Goal: Use online tool/utility: Utilize a website feature to perform a specific function

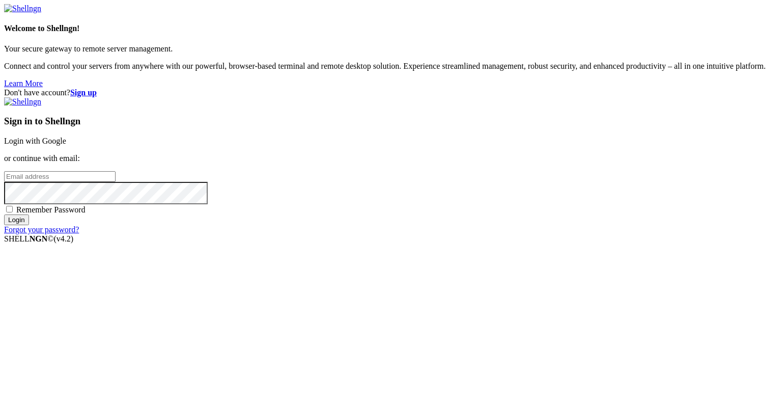
click at [116, 182] on input "email" at bounding box center [60, 176] width 112 height 11
click at [4, 180] on protonpass-control-1ed6 at bounding box center [4, 176] width 0 height 9
type input "[EMAIL_ADDRESS][DOMAIN_NAME]"
click at [29, 225] on input "Login" at bounding box center [16, 219] width 25 height 11
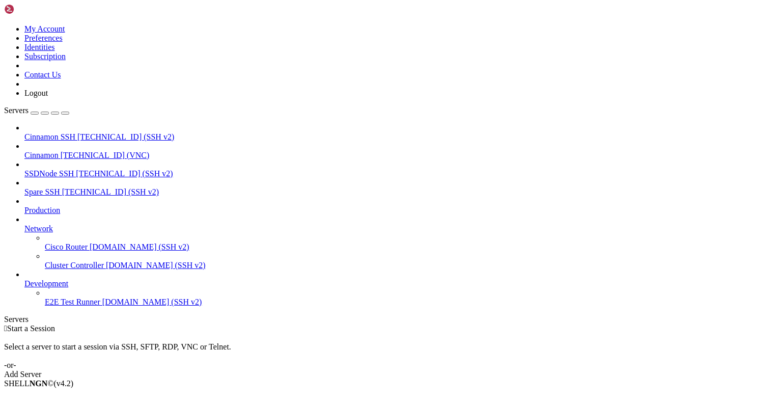
click at [59, 151] on span "Cinnamon" at bounding box center [41, 155] width 34 height 9
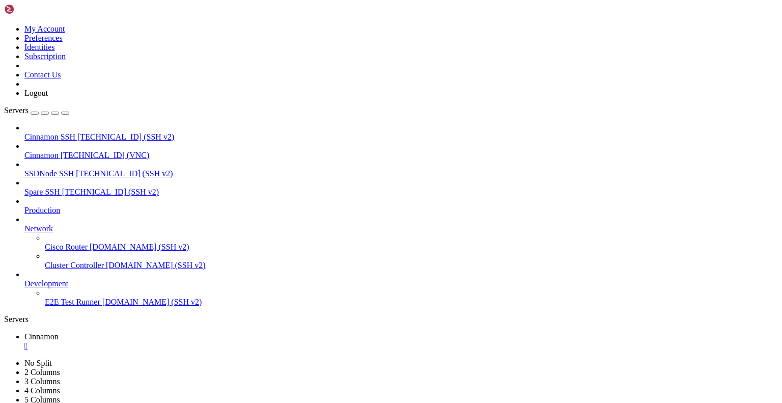
drag, startPoint x: 235, startPoint y: 32, endPoint x: 235, endPoint y: 86, distance: 54.5
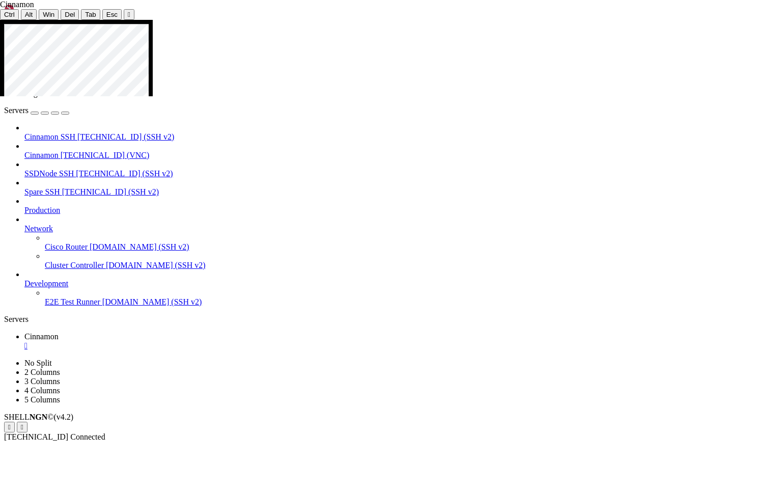
drag, startPoint x: 380, startPoint y: 257, endPoint x: 264, endPoint y: 261, distance: 115.7
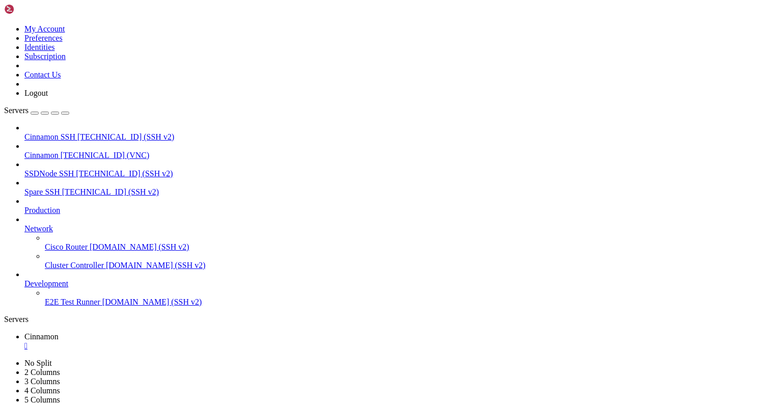
drag, startPoint x: 234, startPoint y: 32, endPoint x: 234, endPoint y: 70, distance: 37.7
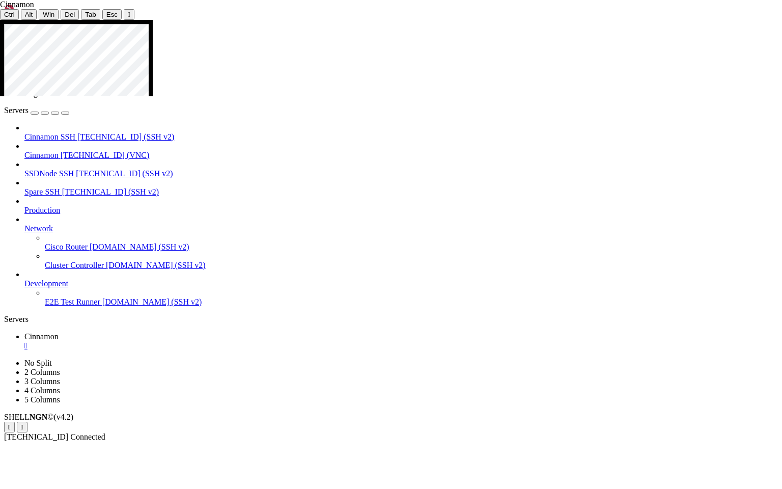
drag, startPoint x: 314, startPoint y: 270, endPoint x: 365, endPoint y: 340, distance: 86.3
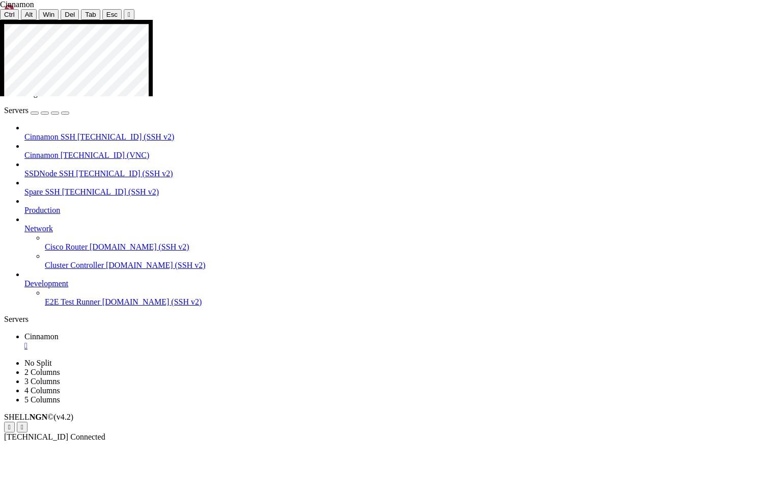
drag, startPoint x: 366, startPoint y: 282, endPoint x: 387, endPoint y: 355, distance: 76.9
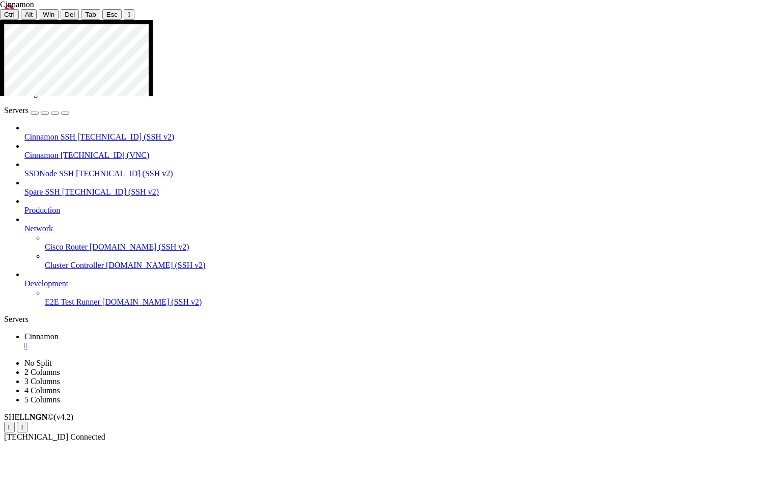
drag, startPoint x: 515, startPoint y: 215, endPoint x: 530, endPoint y: 342, distance: 127.1
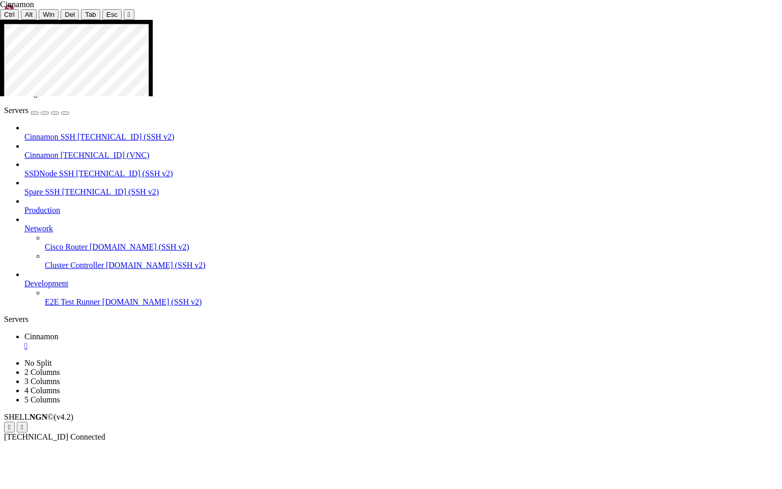
drag, startPoint x: 85, startPoint y: 258, endPoint x: 316, endPoint y: 261, distance: 230.7
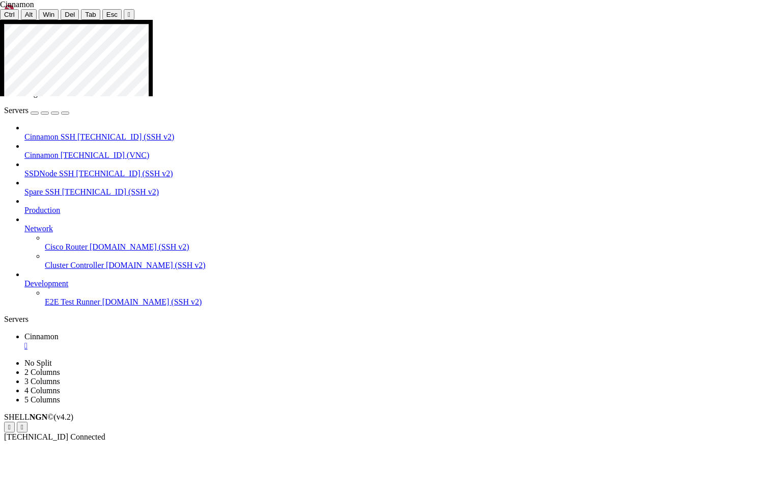
drag, startPoint x: 431, startPoint y: 126, endPoint x: 458, endPoint y: 175, distance: 55.6
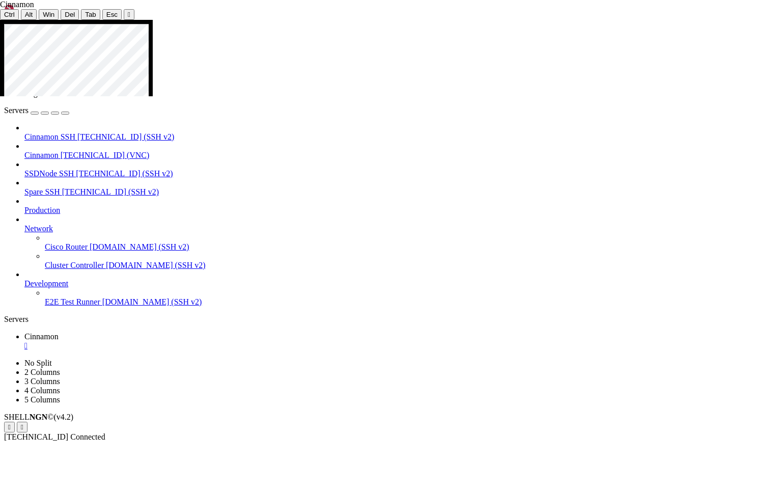
drag, startPoint x: 394, startPoint y: 162, endPoint x: 702, endPoint y: 200, distance: 310.9
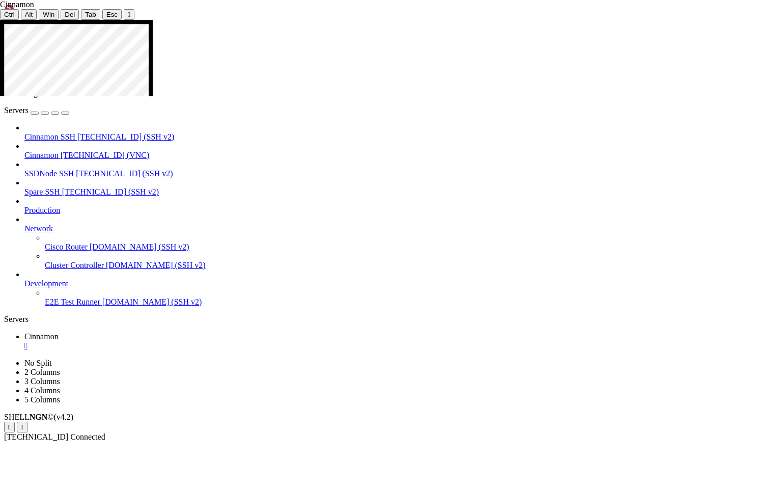
drag, startPoint x: 740, startPoint y: 289, endPoint x: 735, endPoint y: 243, distance: 45.6
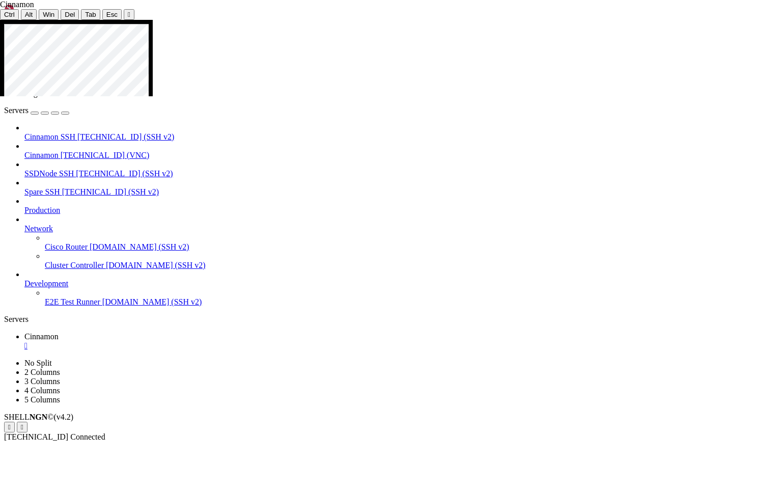
drag, startPoint x: 370, startPoint y: 277, endPoint x: 385, endPoint y: 313, distance: 39.5
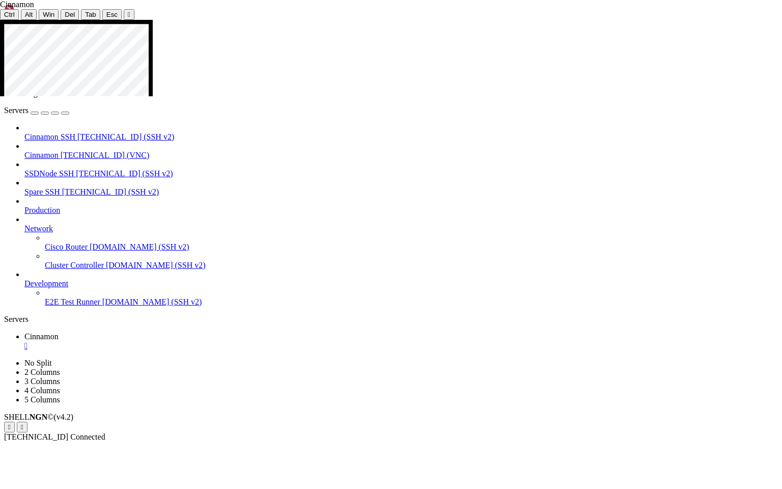
drag, startPoint x: 302, startPoint y: 438, endPoint x: 386, endPoint y: 443, distance: 84.1
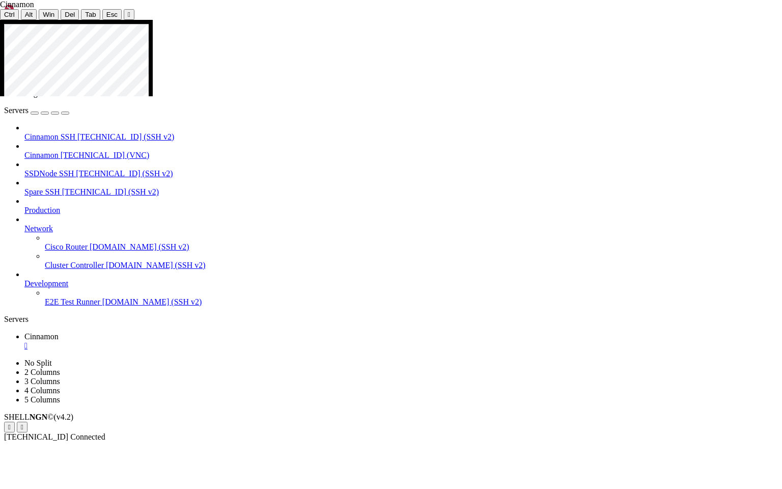
drag, startPoint x: 721, startPoint y: 280, endPoint x: 739, endPoint y: 311, distance: 36.1
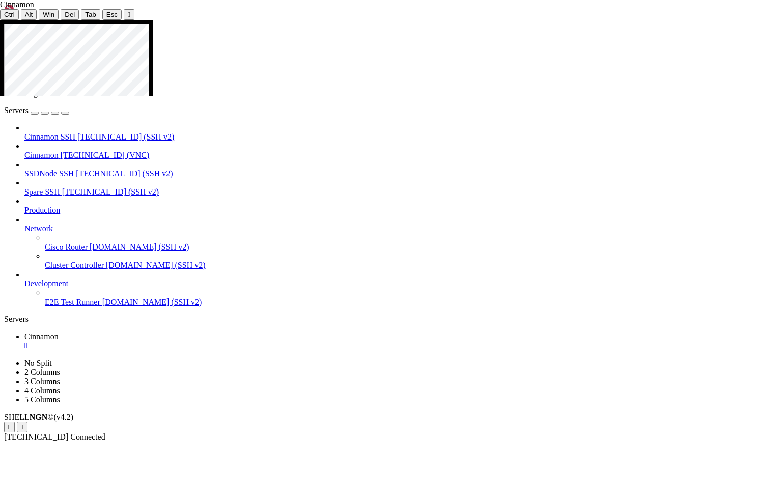
drag, startPoint x: 79, startPoint y: 446, endPoint x: 656, endPoint y: 448, distance: 577.0
drag, startPoint x: 232, startPoint y: 446, endPoint x: 338, endPoint y: 437, distance: 106.3
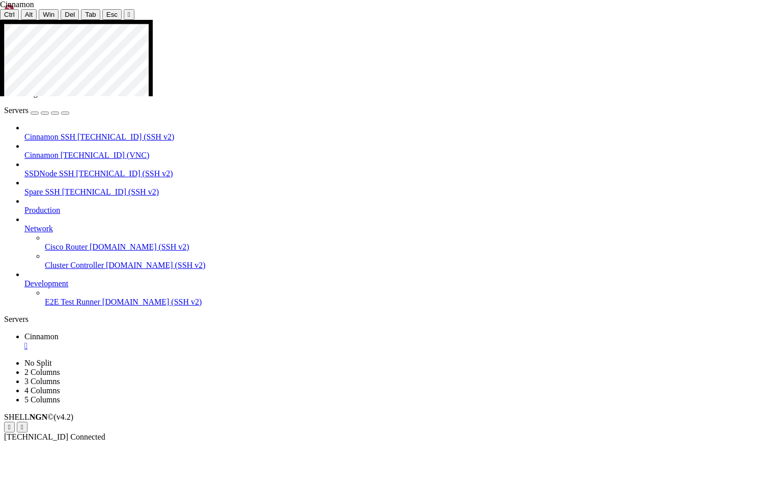
drag, startPoint x: 285, startPoint y: 446, endPoint x: 480, endPoint y: 431, distance: 195.1
drag, startPoint x: 433, startPoint y: 445, endPoint x: 612, endPoint y: 435, distance: 179.0
